Goal: Task Accomplishment & Management: Manage account settings

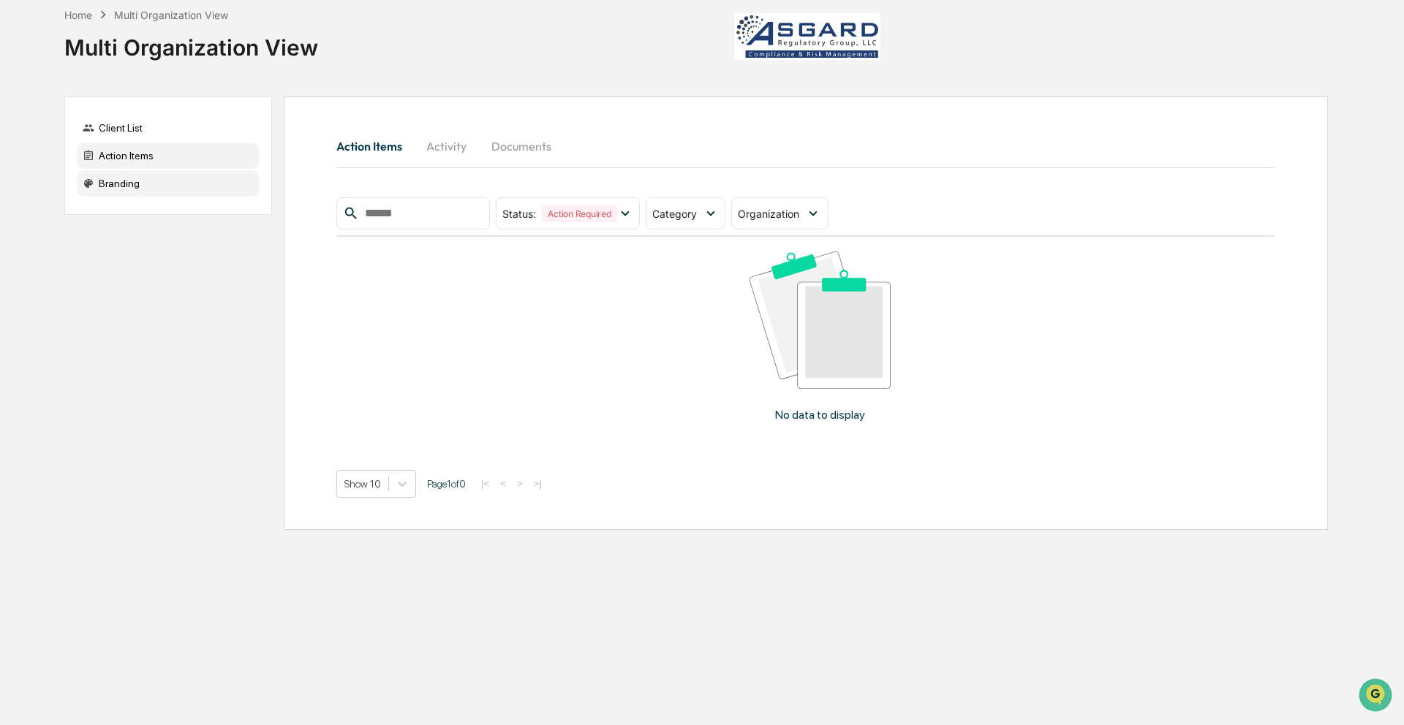
click at [192, 187] on div "Branding" at bounding box center [168, 183] width 183 height 26
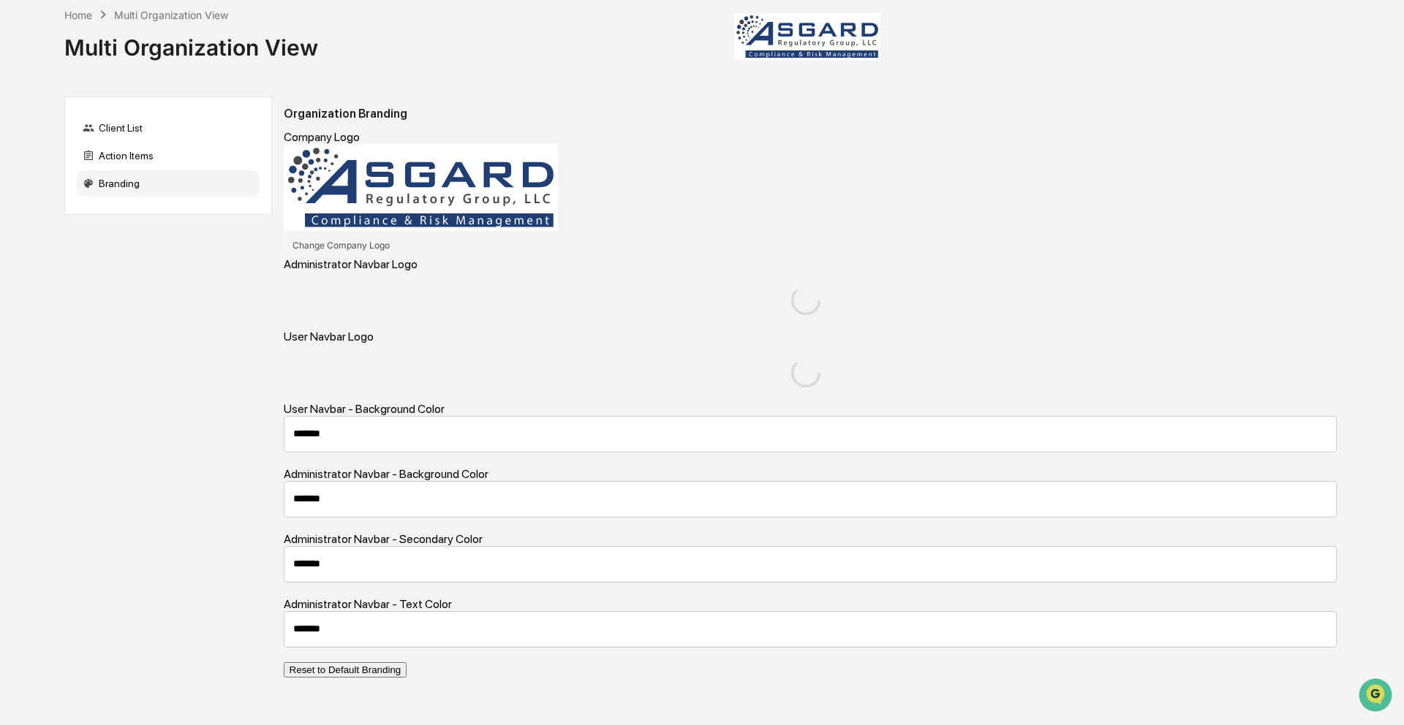
type input "*******"
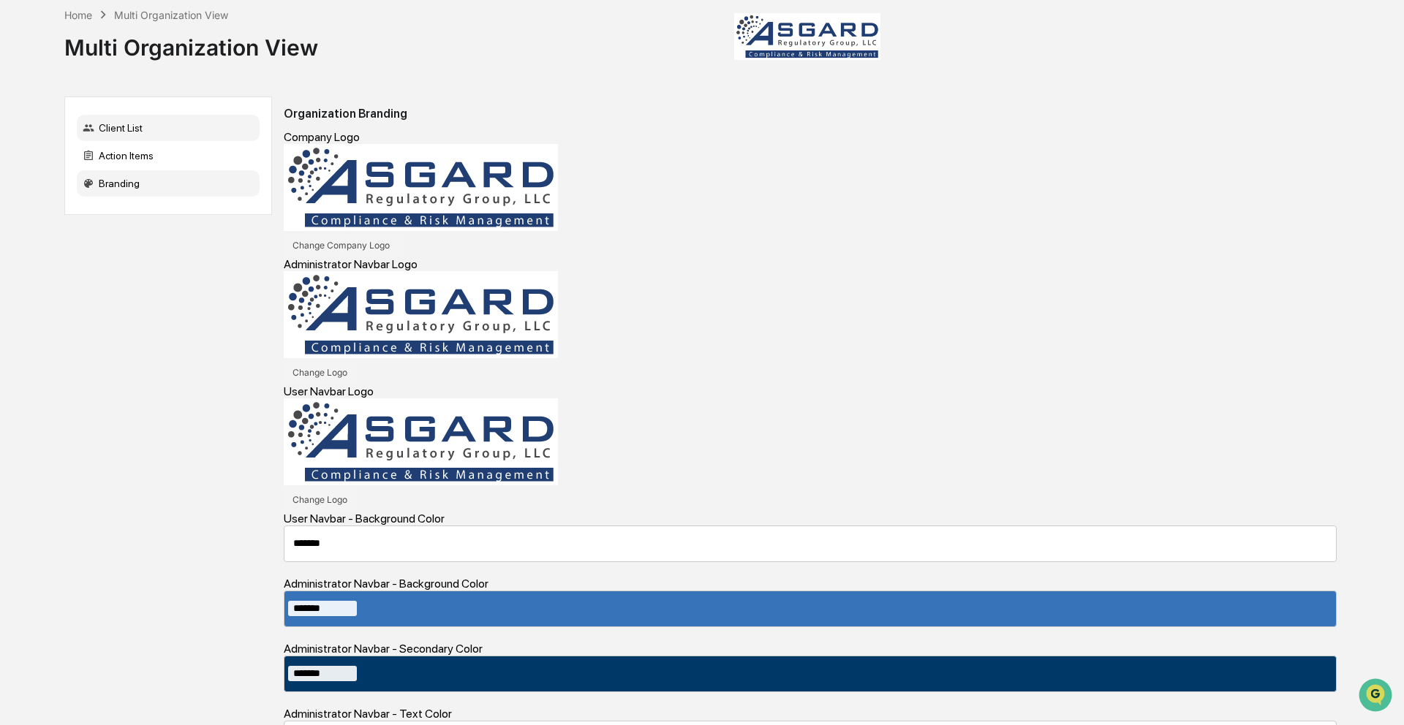
click at [172, 128] on div "Client List" at bounding box center [168, 128] width 183 height 26
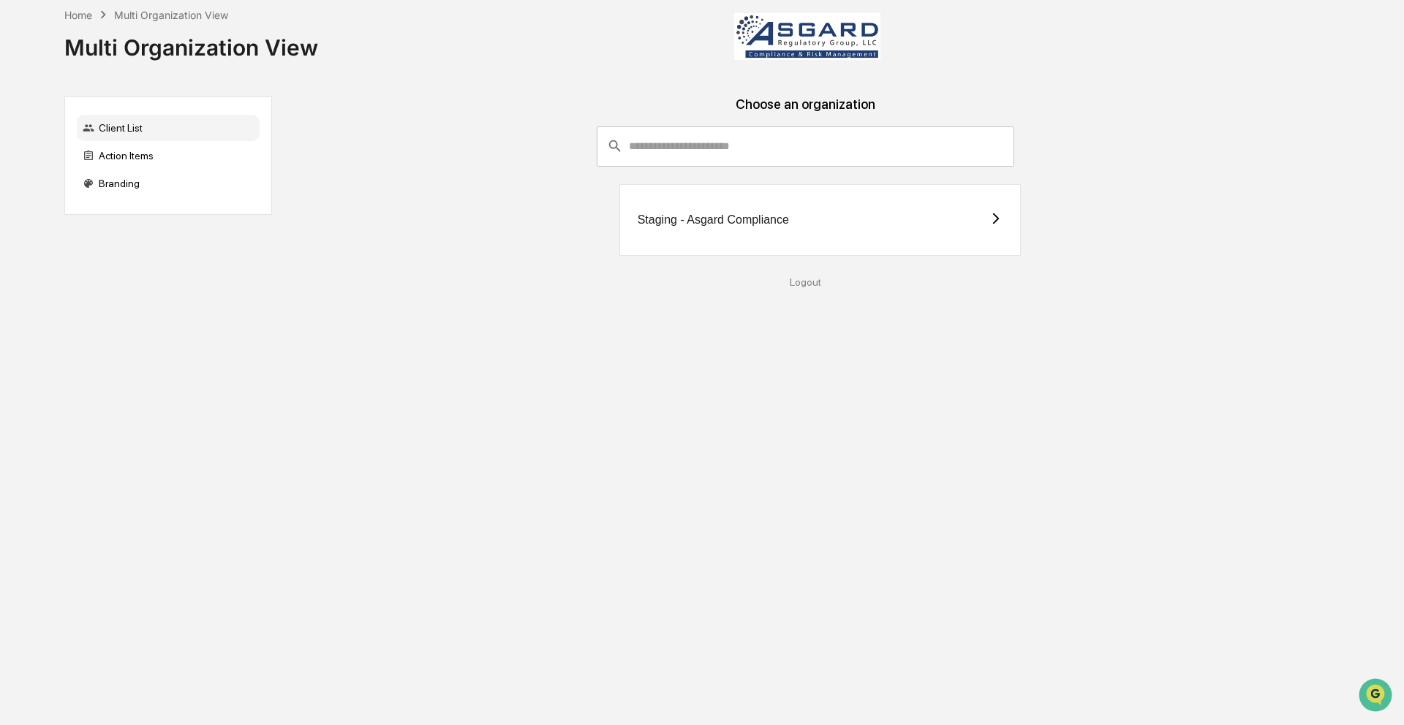
click at [992, 220] on icon at bounding box center [995, 218] width 13 height 13
